Goal: Information Seeking & Learning: Learn about a topic

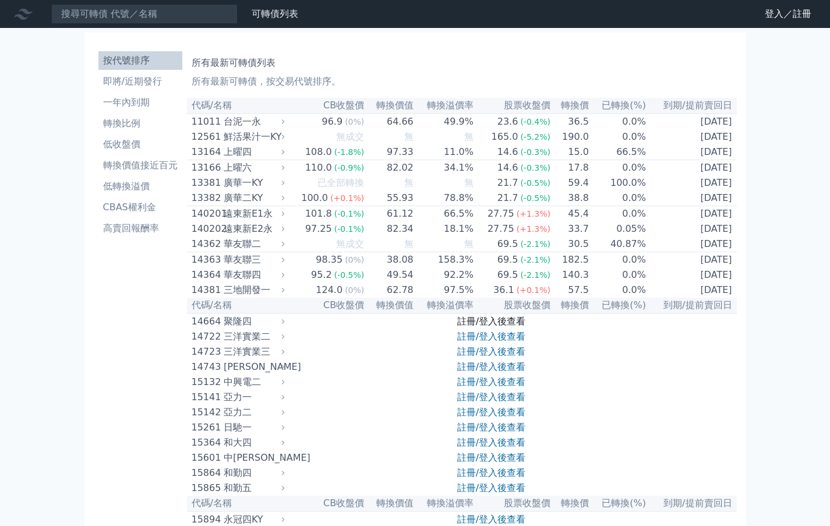
click at [477, 327] on link "註冊/登入後查看" at bounding box center [491, 321] width 68 height 11
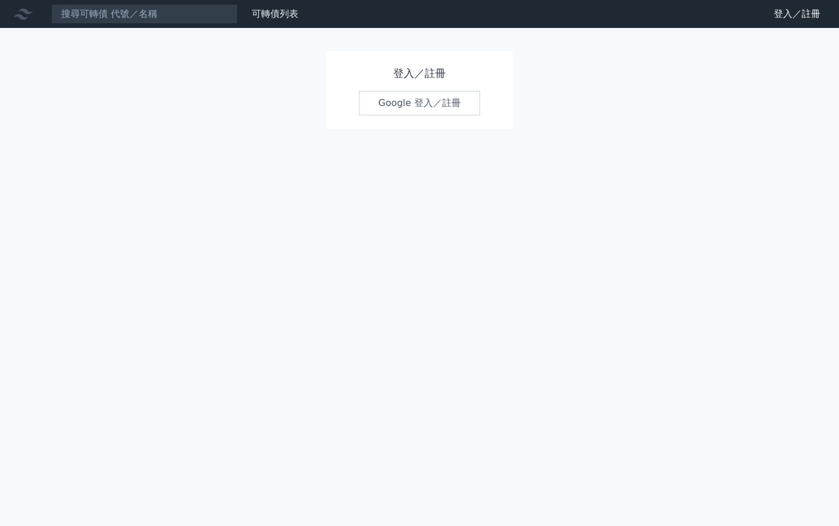
click at [388, 101] on link "Google 登入／註冊" at bounding box center [419, 103] width 121 height 24
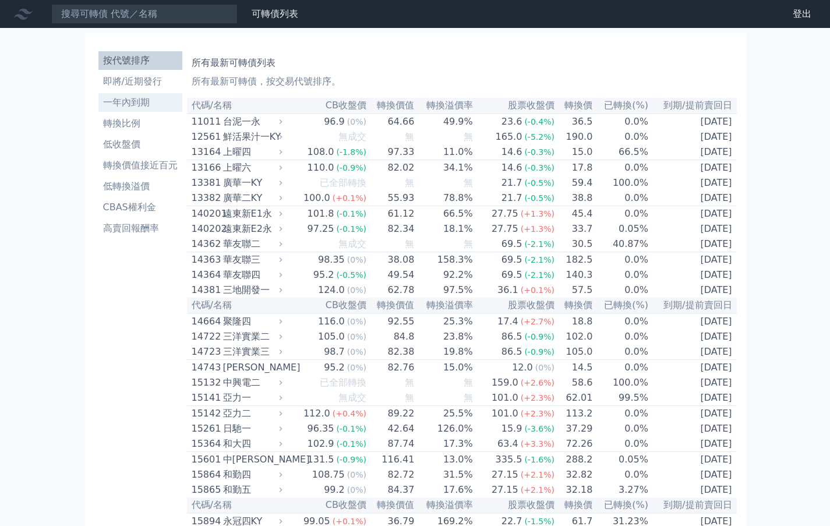
click at [144, 105] on li "一年內到期" at bounding box center [140, 102] width 84 height 14
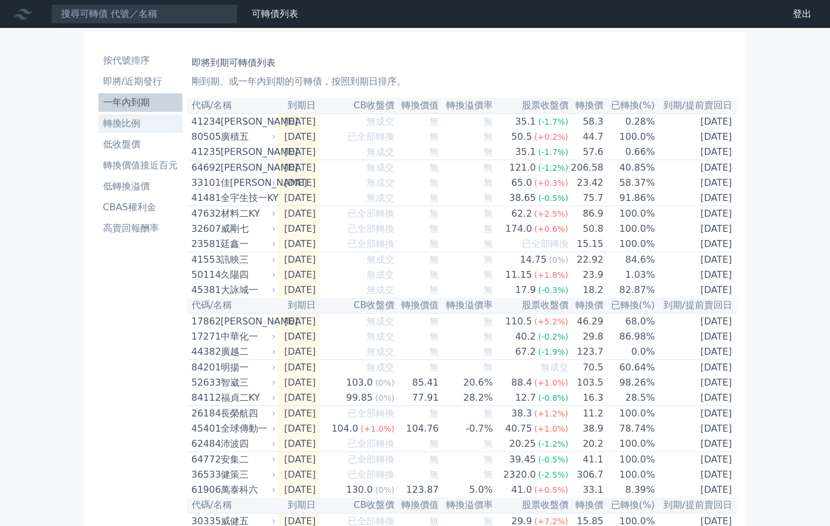
click at [132, 122] on li "轉換比例" at bounding box center [140, 123] width 84 height 14
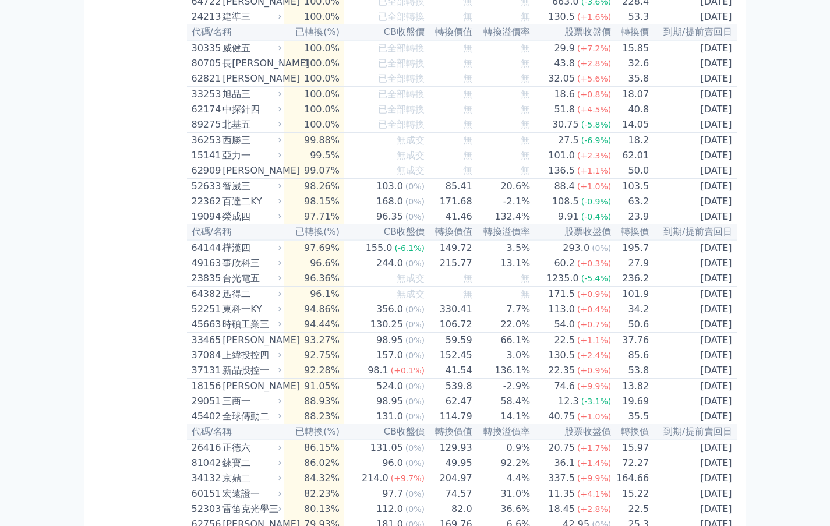
scroll to position [699, 0]
